Goal: Information Seeking & Learning: Learn about a topic

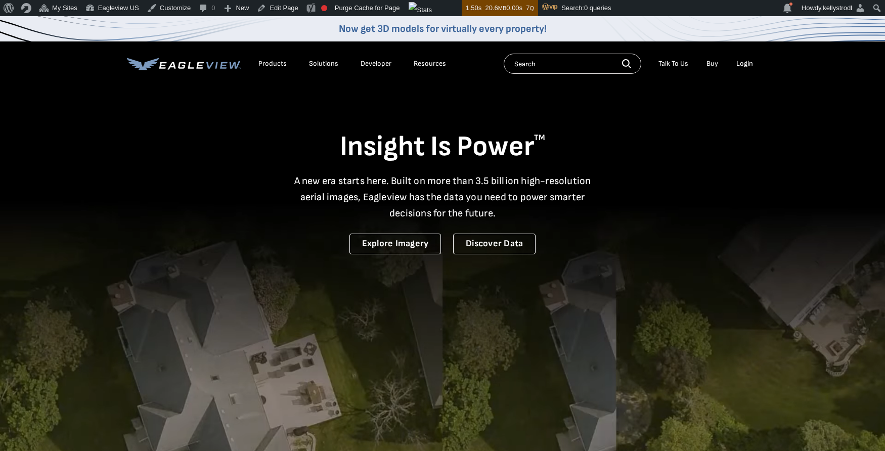
click at [430, 62] on div "Resources" at bounding box center [430, 63] width 32 height 9
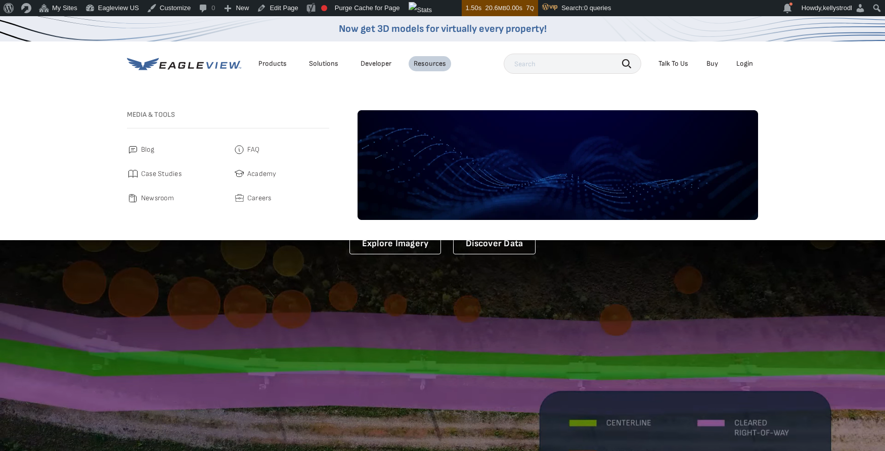
click at [141, 149] on span "Blog" at bounding box center [147, 150] width 13 height 12
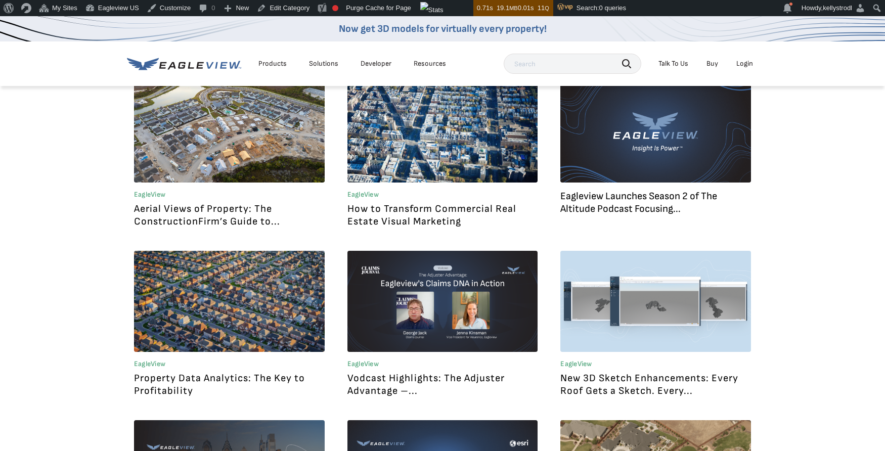
scroll to position [663, 0]
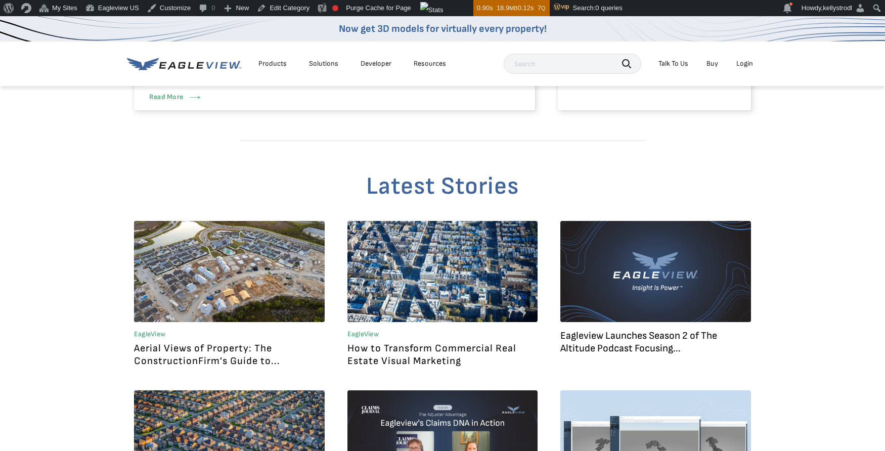
scroll to position [536, 0]
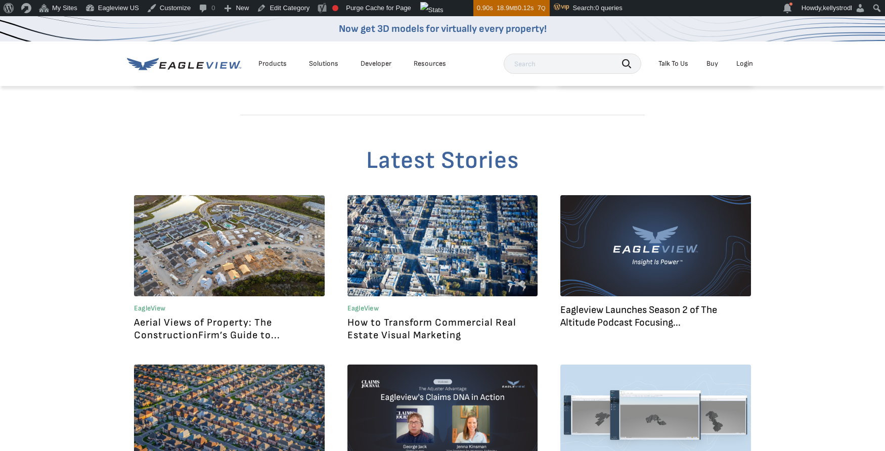
click at [407, 330] on link "How to Transform Commercial Real Estate Visual Marketing" at bounding box center [432, 329] width 169 height 25
